Goal: Submit feedback/report problem

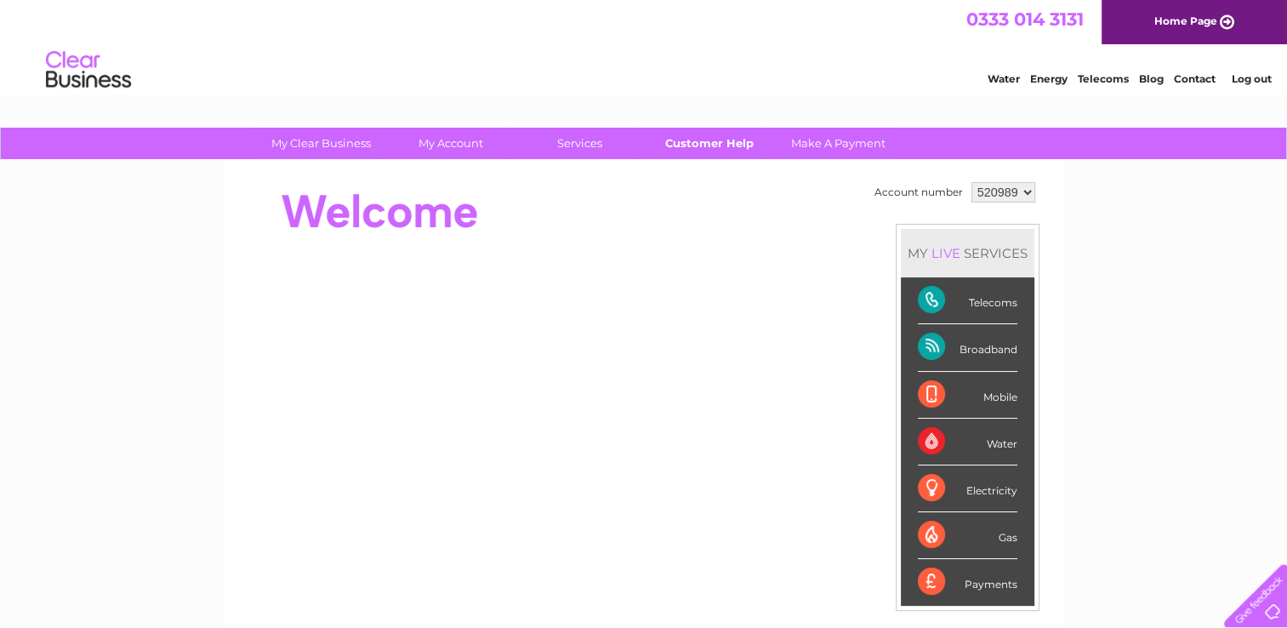
click at [708, 143] on link "Customer Help" at bounding box center [709, 143] width 140 height 31
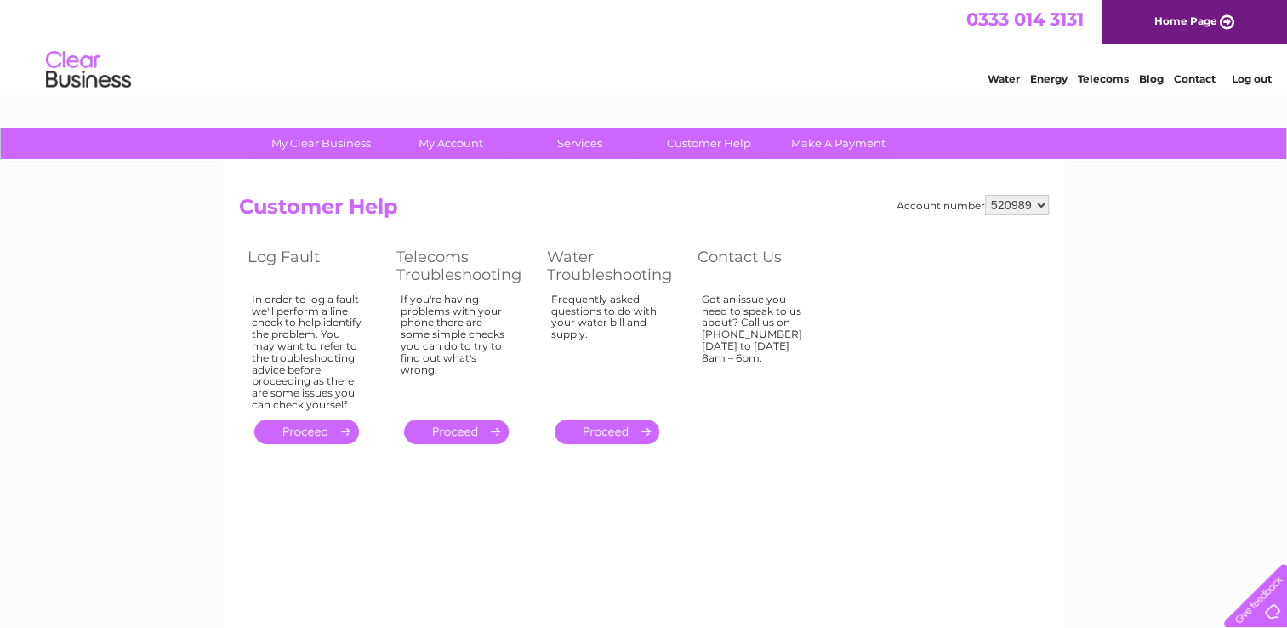
click at [464, 430] on link "." at bounding box center [456, 431] width 105 height 25
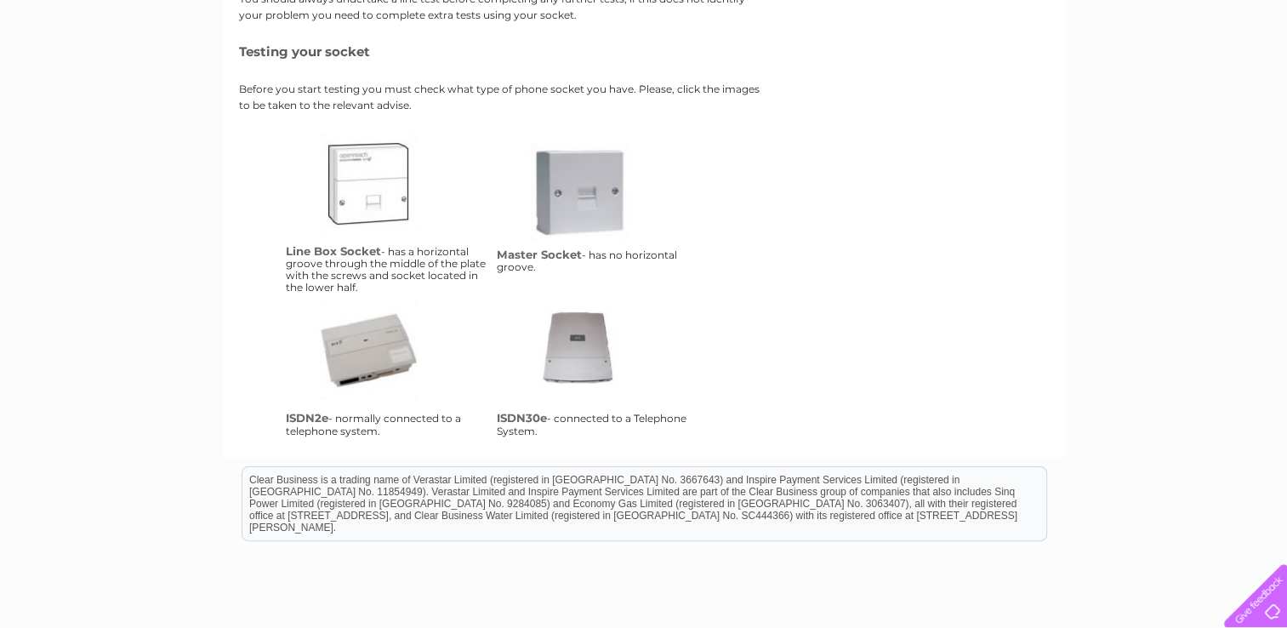
scroll to position [340, 0]
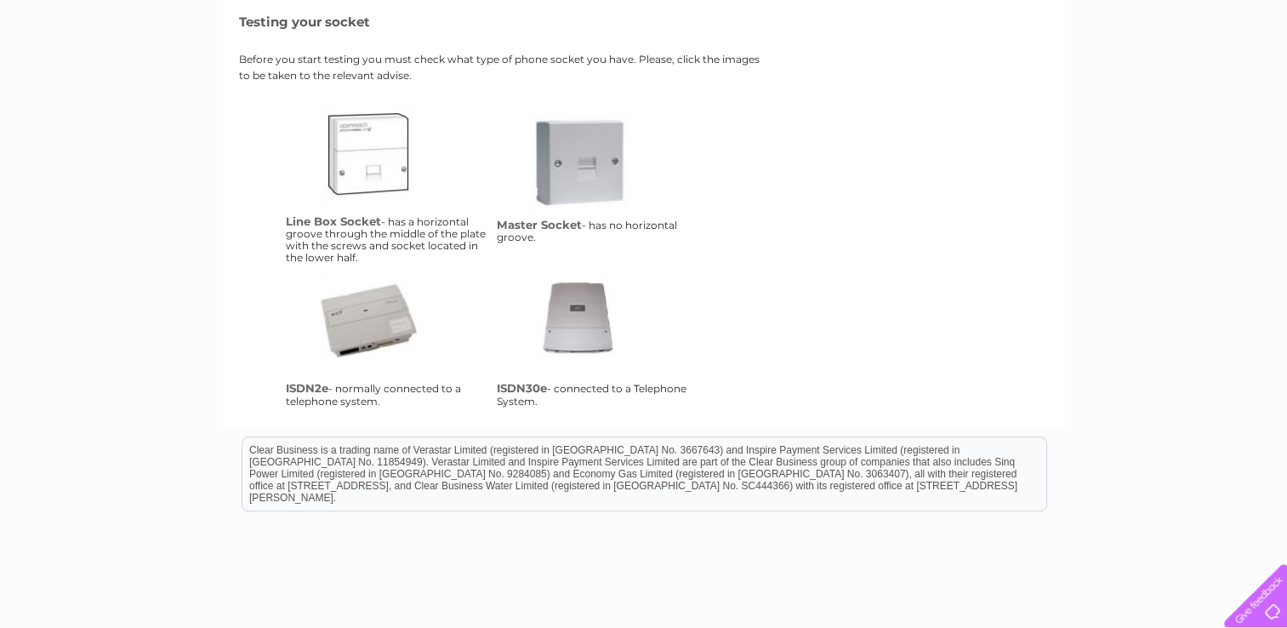
click at [584, 172] on link "ms" at bounding box center [598, 180] width 136 height 136
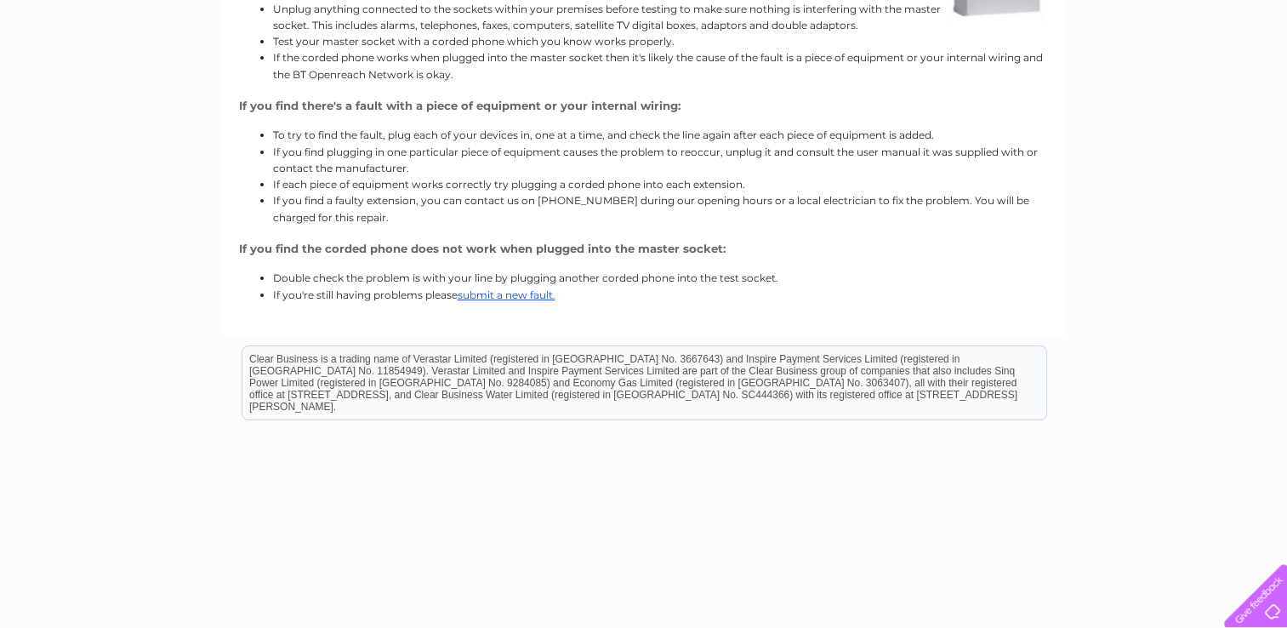
scroll to position [364, 0]
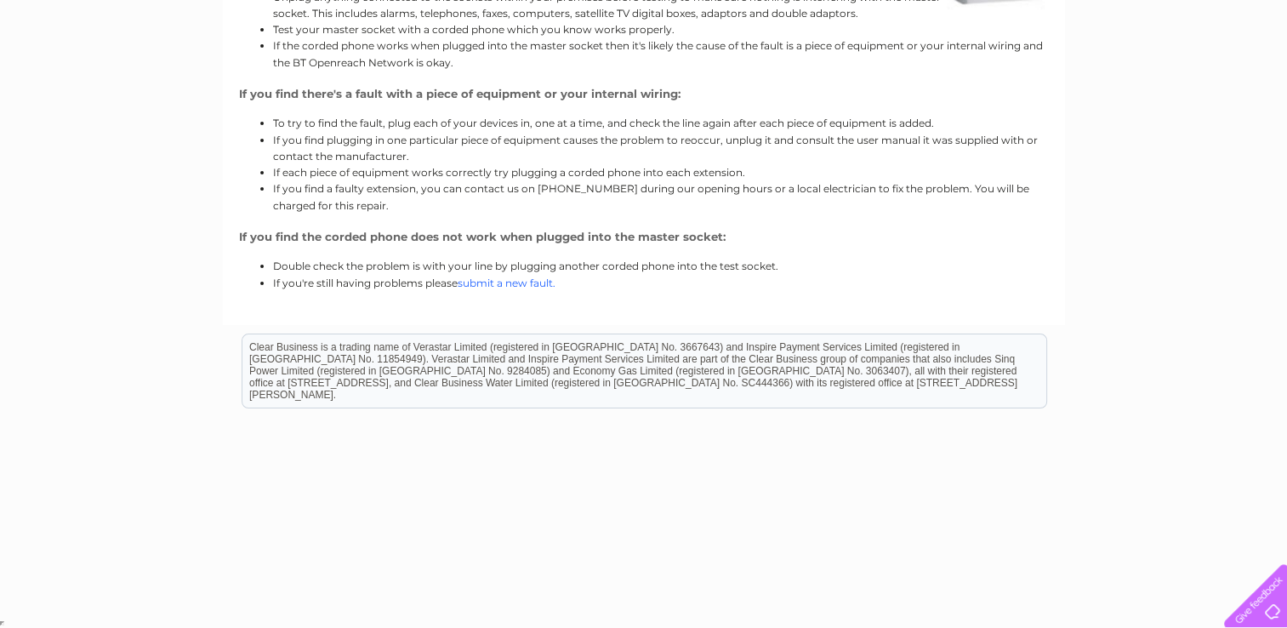
click at [521, 281] on link "submit a new fault." at bounding box center [507, 282] width 98 height 13
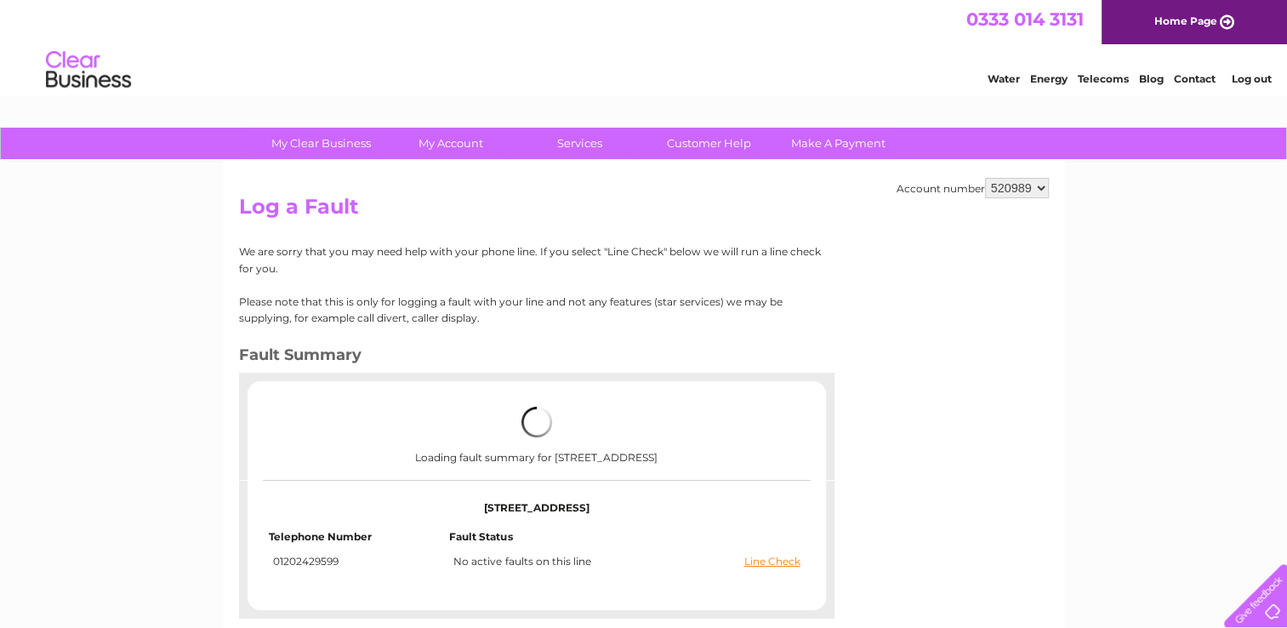
click at [476, 410] on div "Loading fault summary for [STREET_ADDRESS]" at bounding box center [536, 435] width 469 height 90
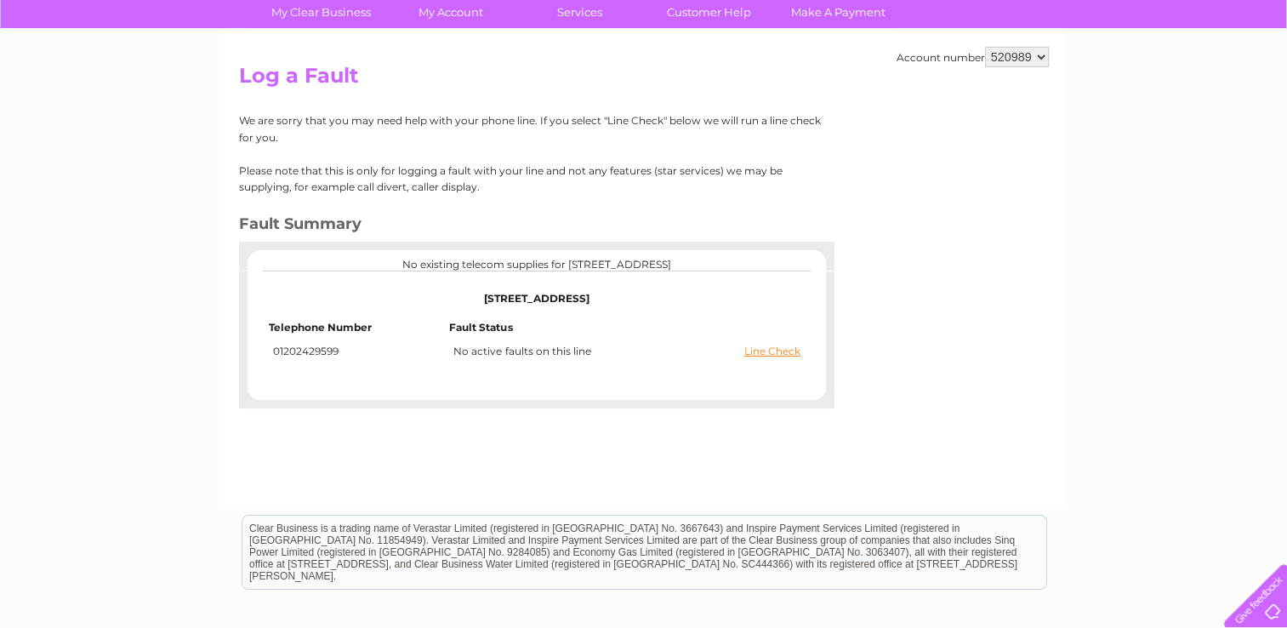
scroll to position [170, 0]
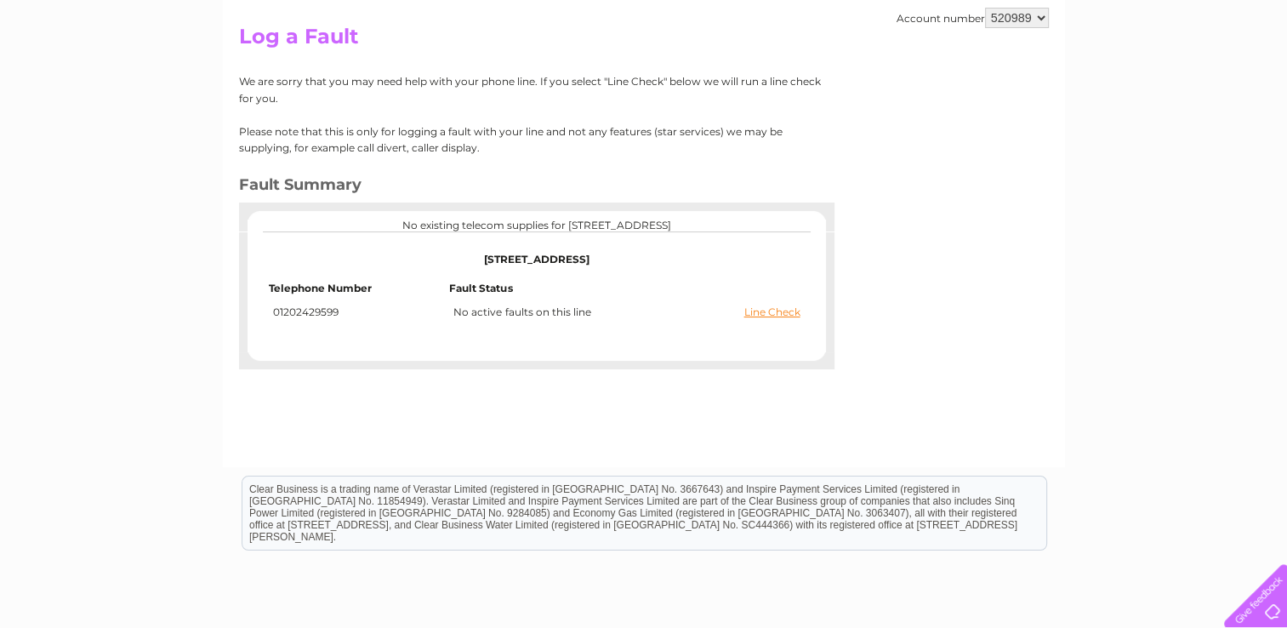
click at [754, 219] on center "No existing telecom supplies for [STREET_ADDRESS]" at bounding box center [537, 225] width 544 height 12
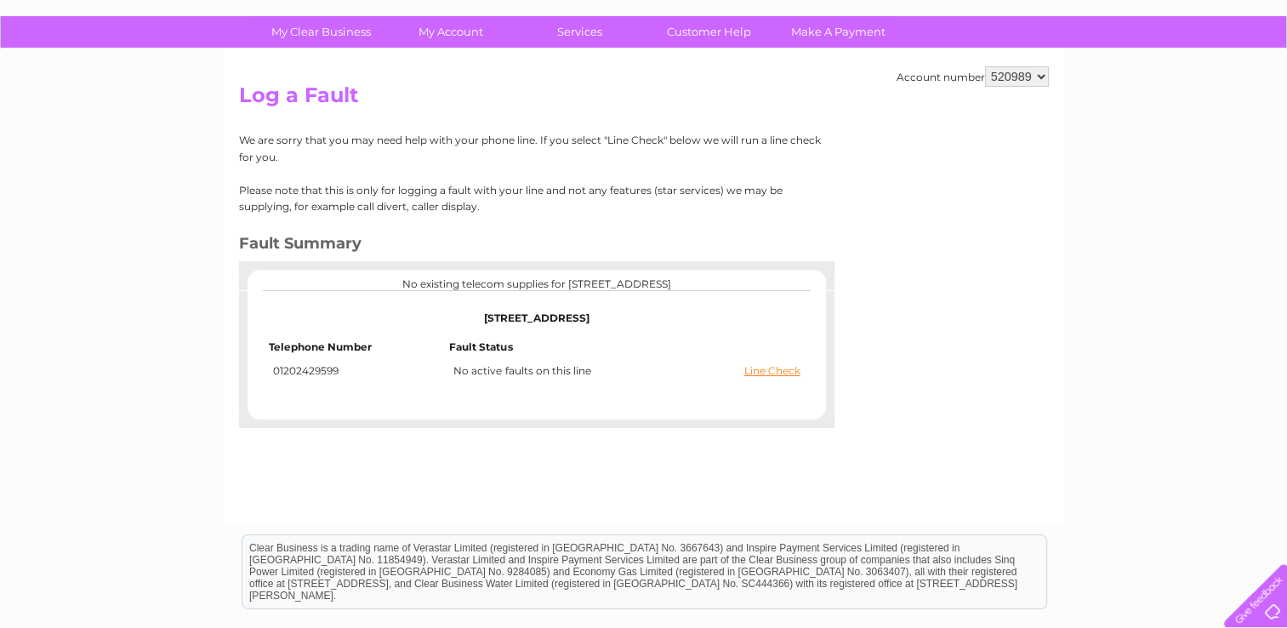
scroll to position [0, 0]
